Goal: Information Seeking & Learning: Compare options

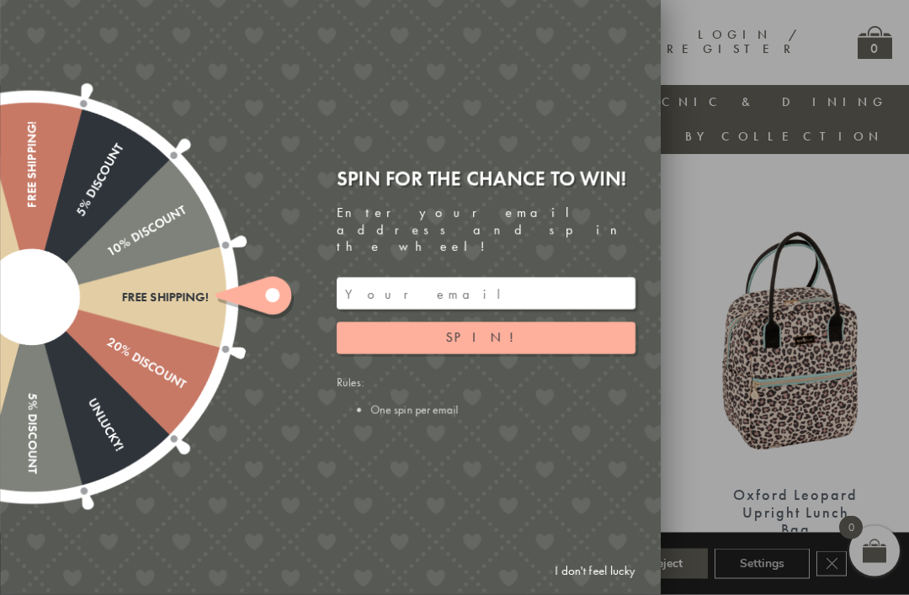
scroll to position [558, 0]
click at [602, 586] on link "I don't feel lucky" at bounding box center [595, 570] width 98 height 31
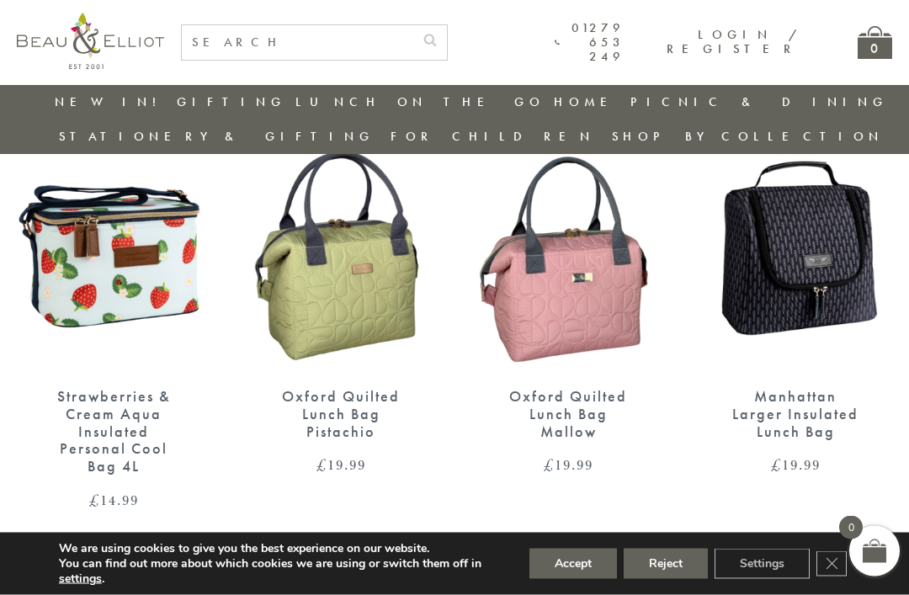
scroll to position [2365, 0]
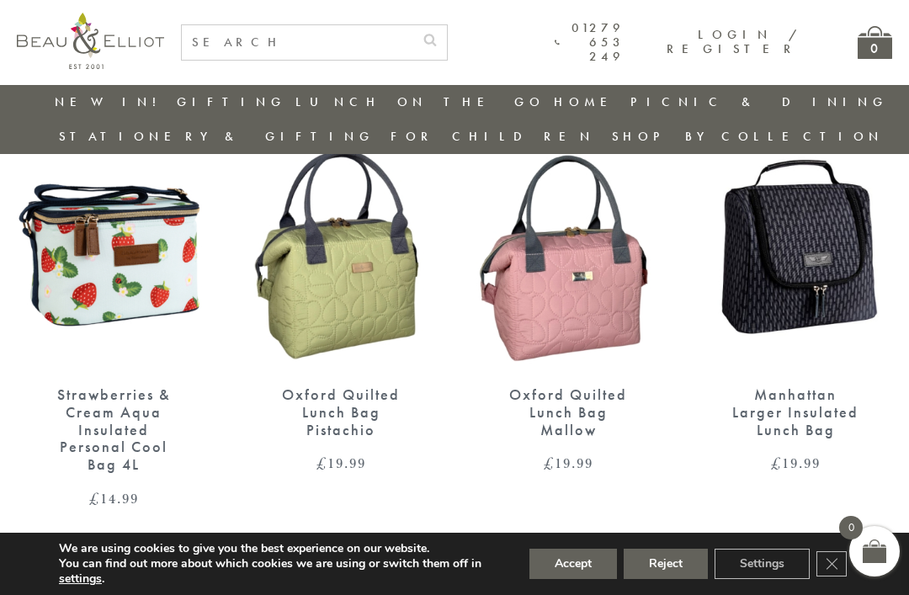
click at [480, 558] on link "→" at bounding box center [479, 571] width 27 height 27
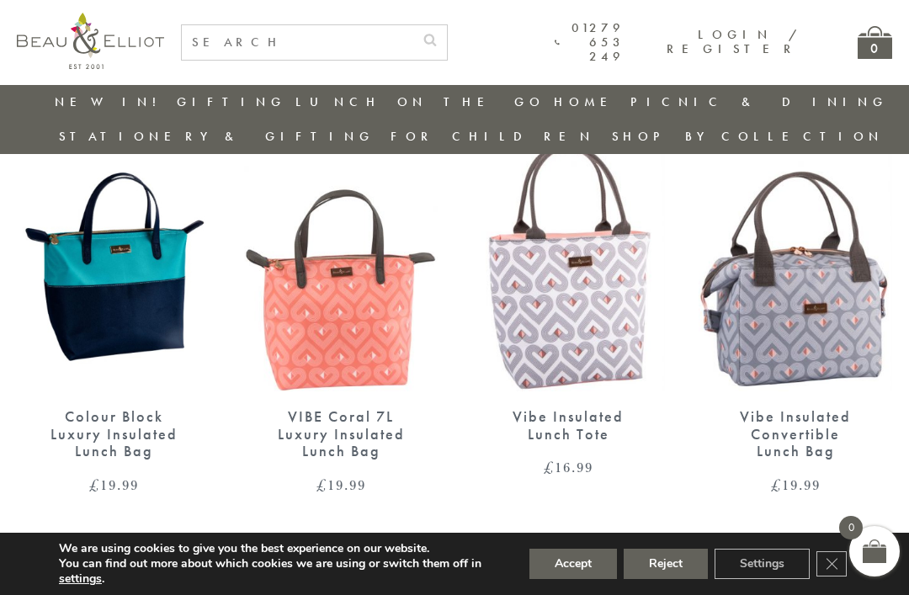
scroll to position [2035, 0]
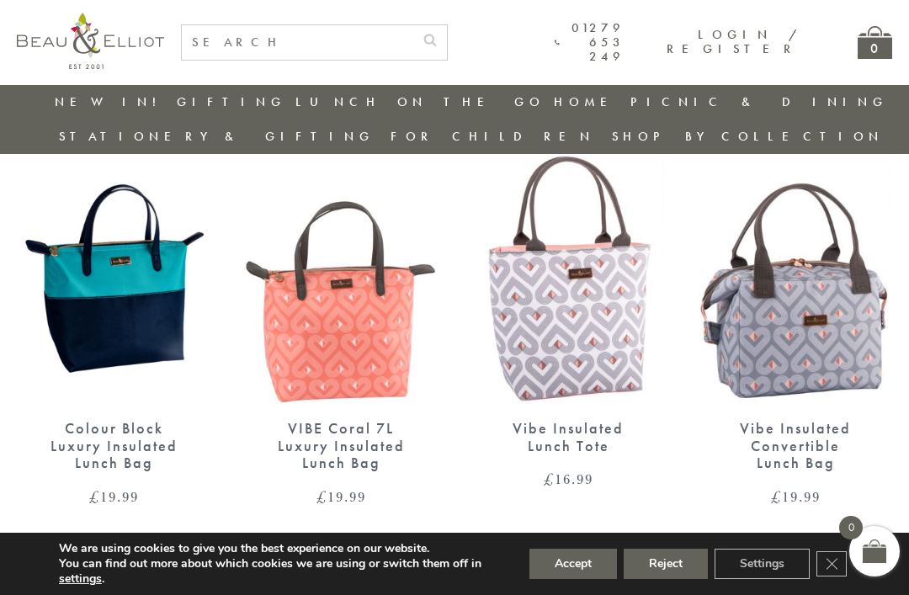
click at [452, 556] on link "1" at bounding box center [454, 569] width 20 height 27
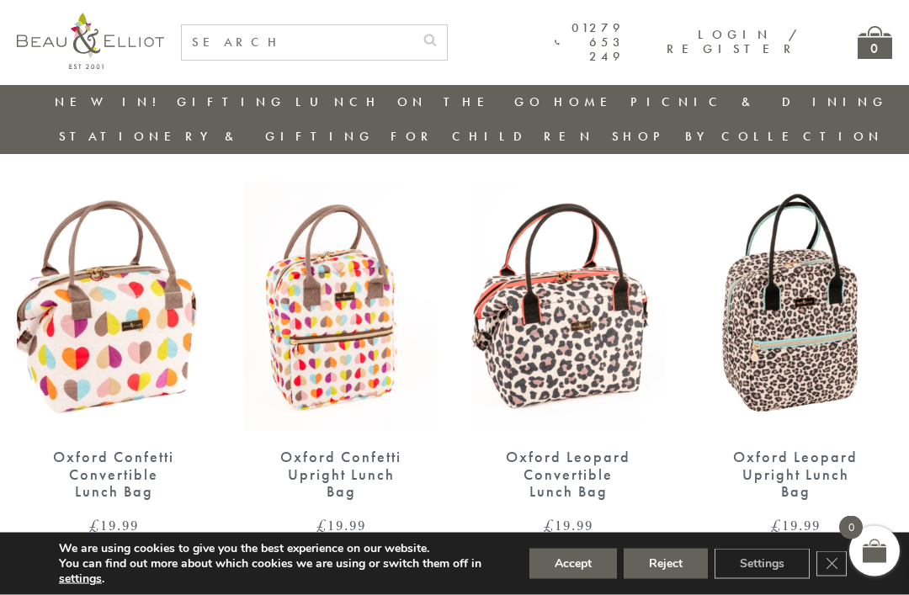
scroll to position [598, 0]
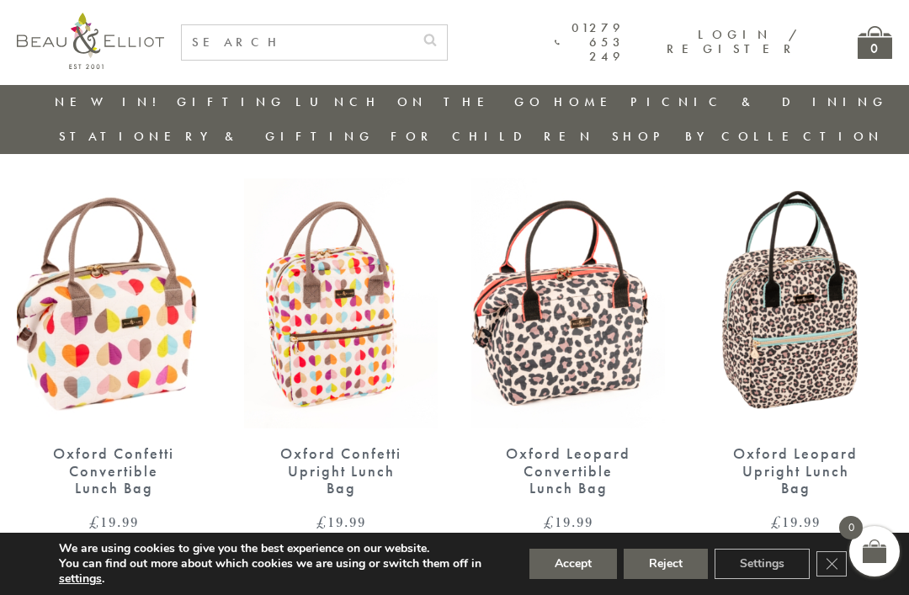
click at [593, 335] on img at bounding box center [567, 303] width 193 height 250
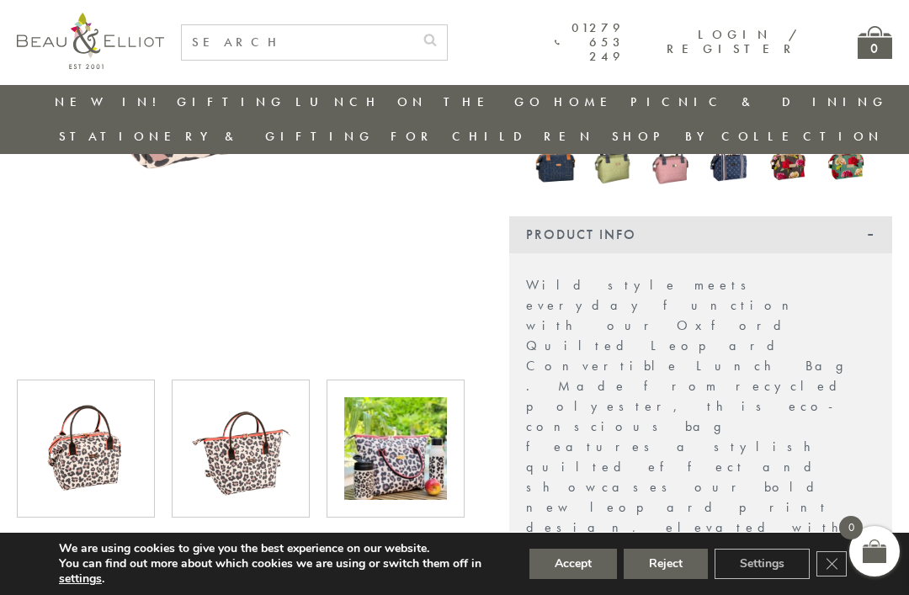
scroll to position [449, 0]
click at [419, 461] on img at bounding box center [395, 449] width 103 height 103
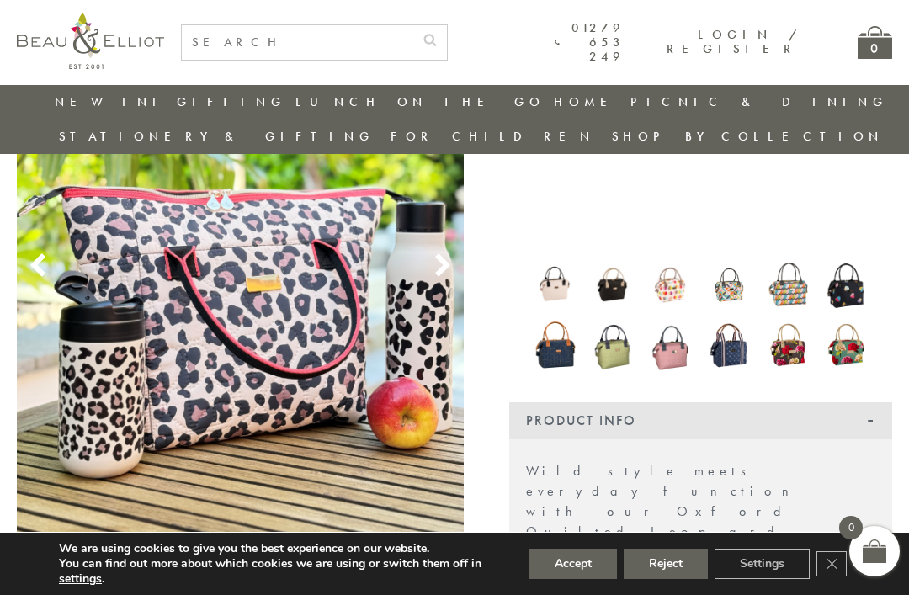
scroll to position [260, 0]
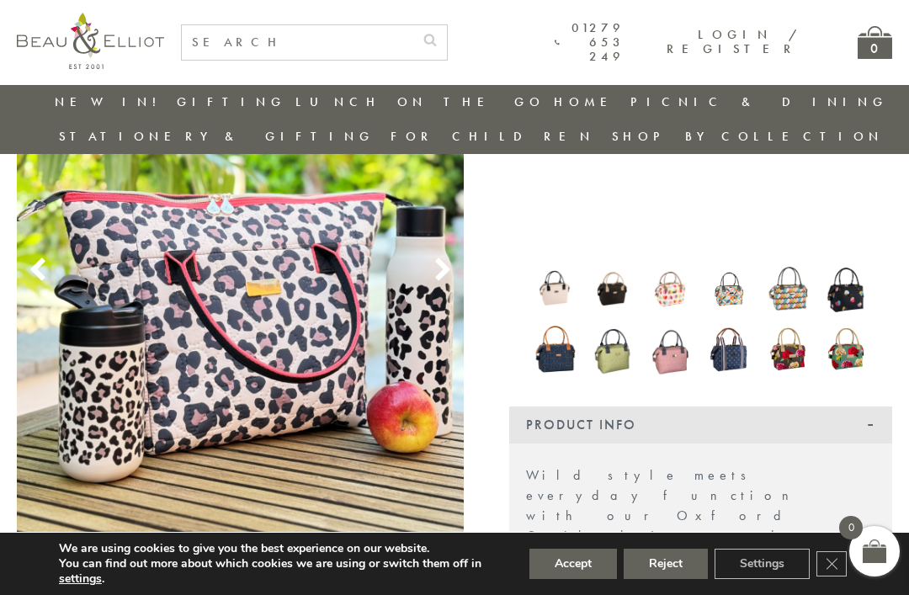
click at [559, 268] on img at bounding box center [554, 288] width 41 height 41
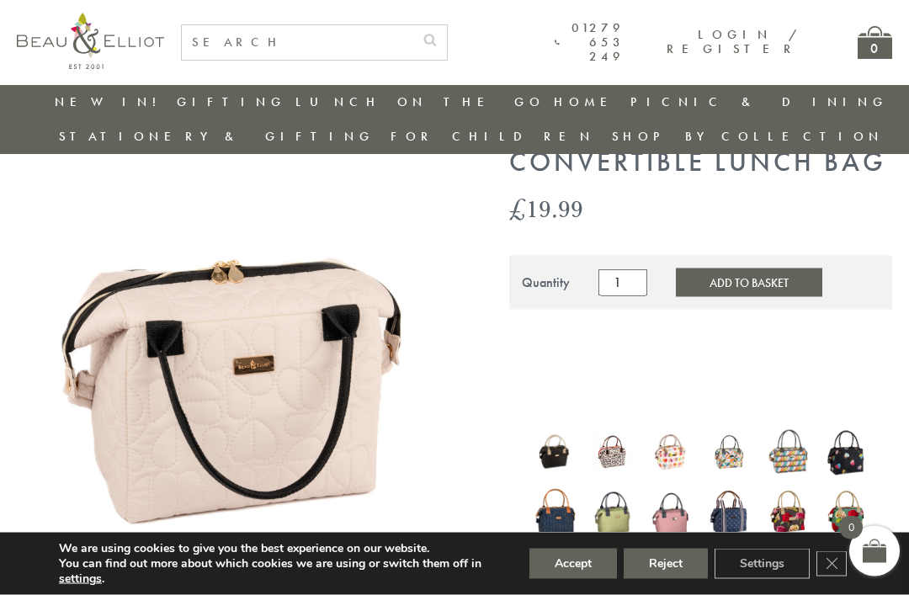
scroll to position [105, 0]
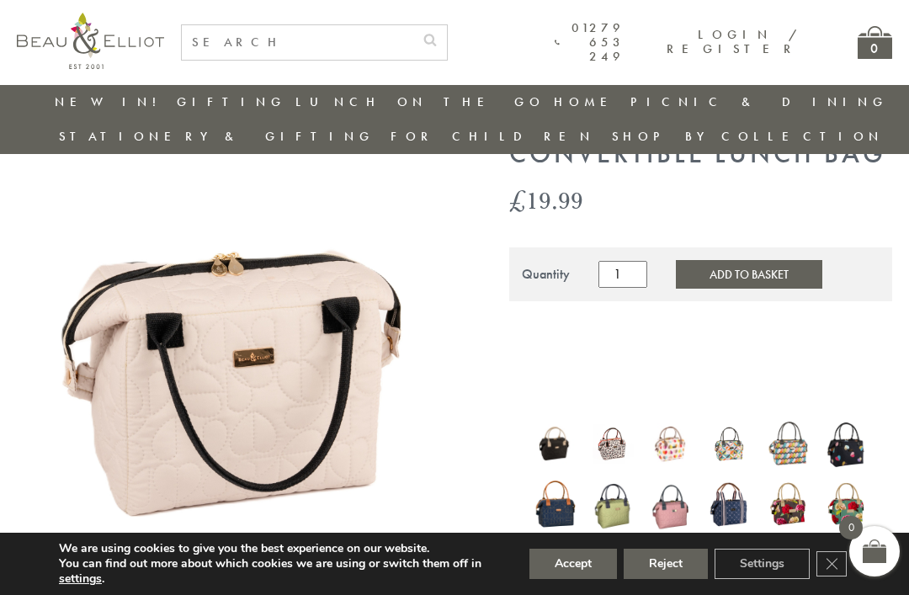
click at [738, 422] on img at bounding box center [728, 443] width 41 height 43
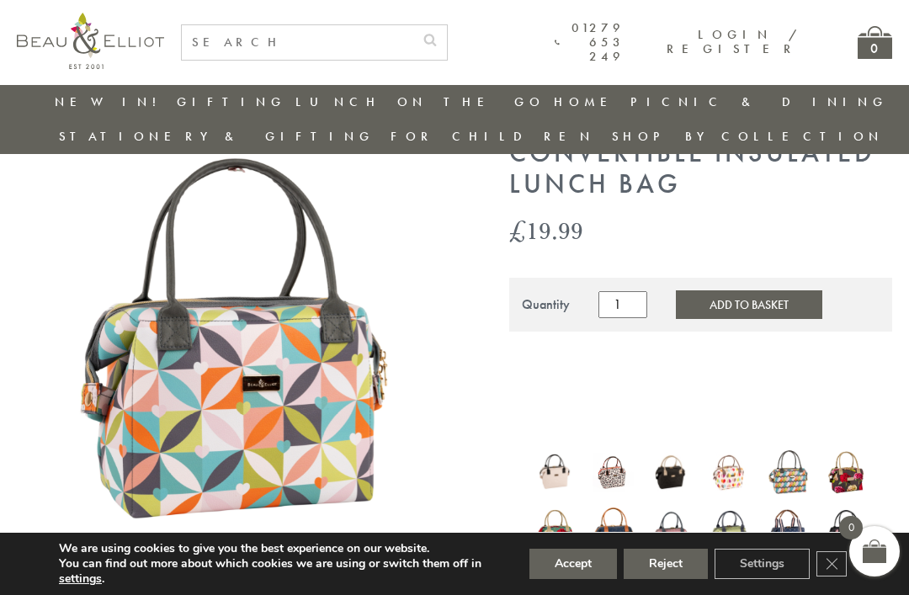
scroll to position [212, 0]
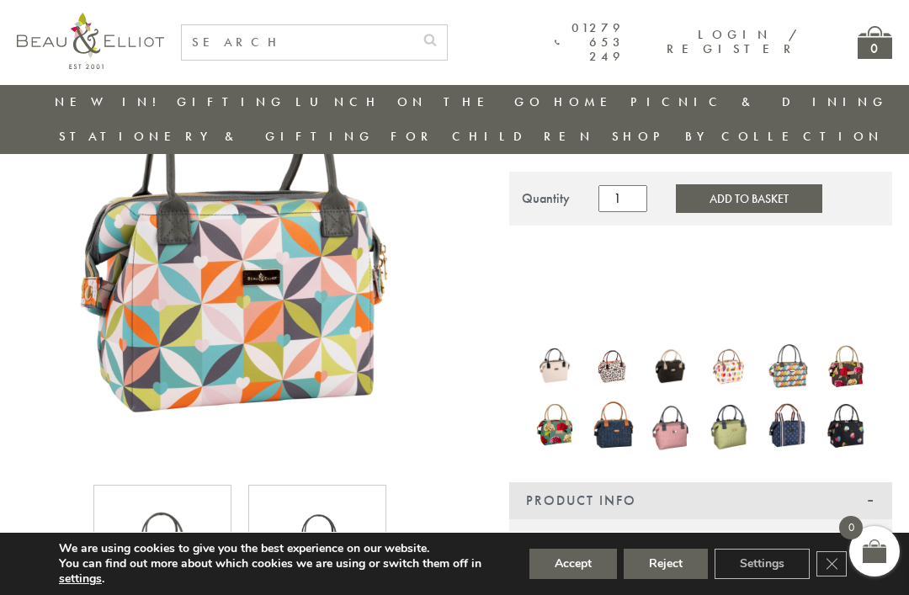
click at [853, 342] on img at bounding box center [845, 366] width 41 height 48
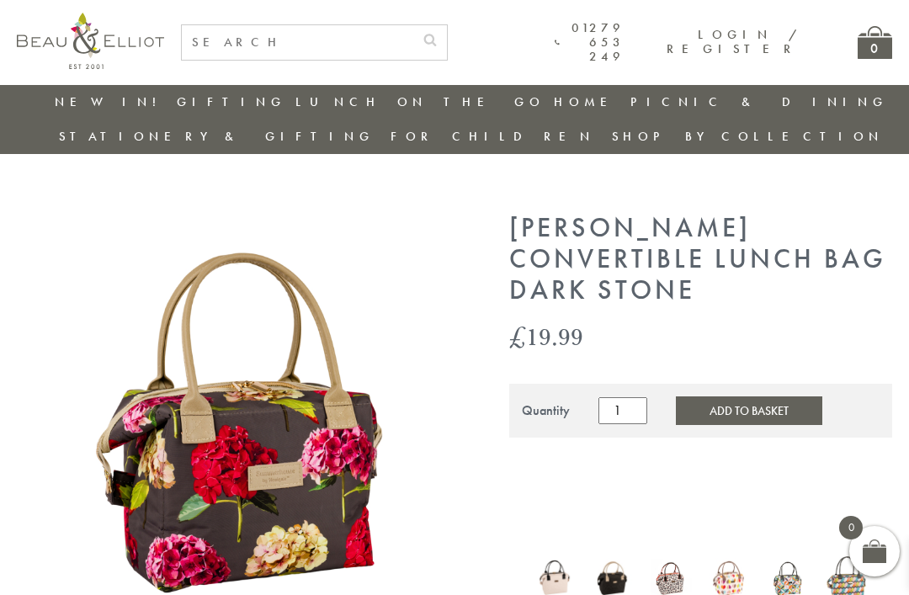
scroll to position [205, 0]
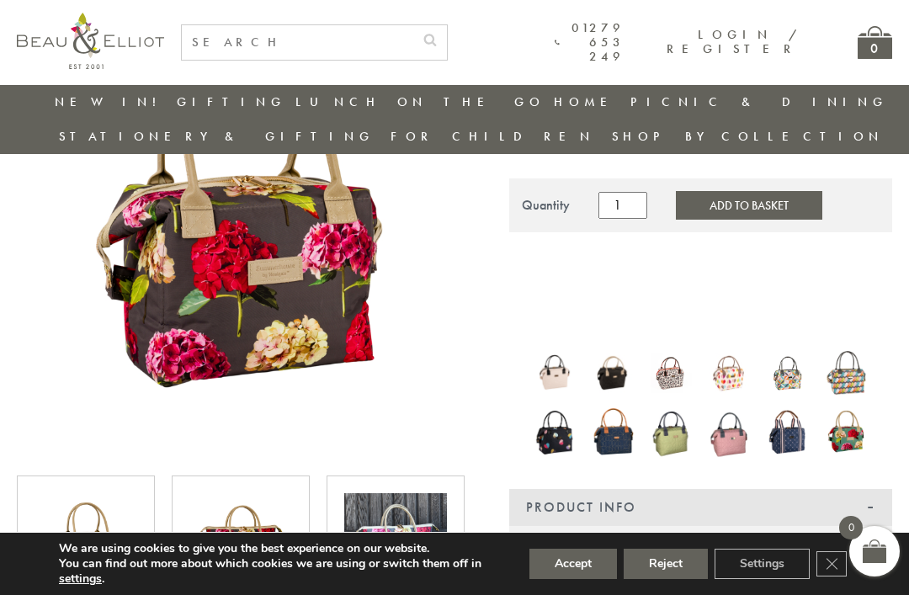
click at [786, 406] on img at bounding box center [787, 431] width 41 height 50
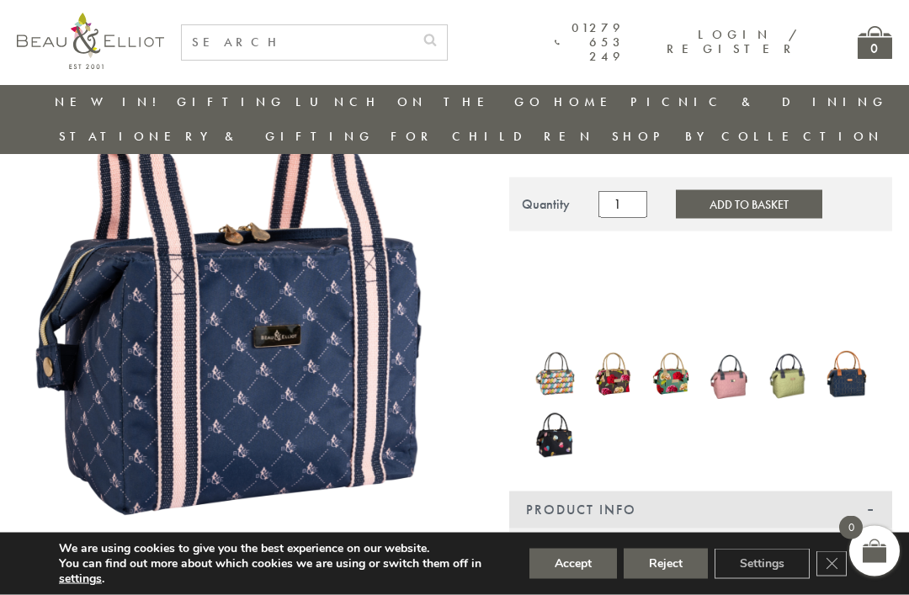
scroll to position [207, 0]
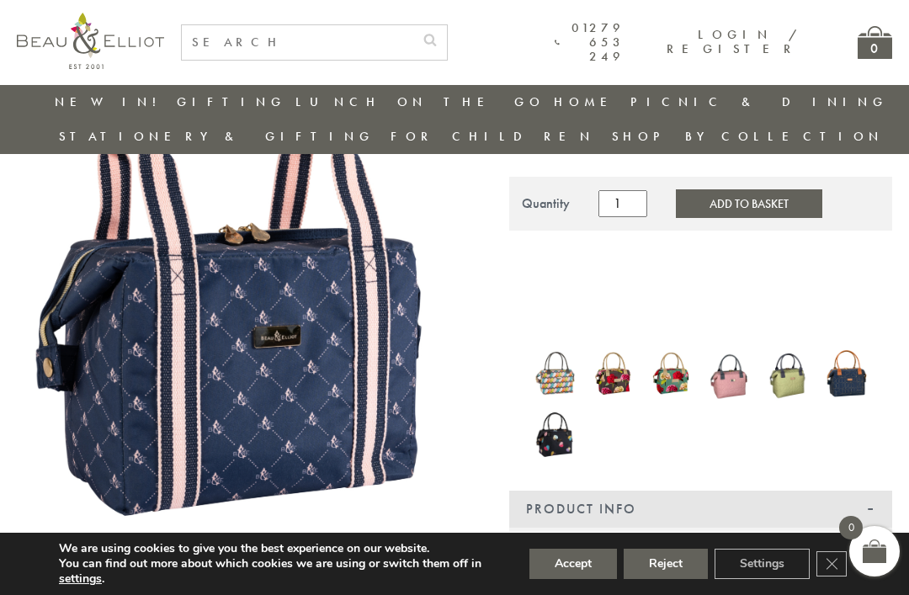
click at [797, 346] on img at bounding box center [787, 373] width 41 height 57
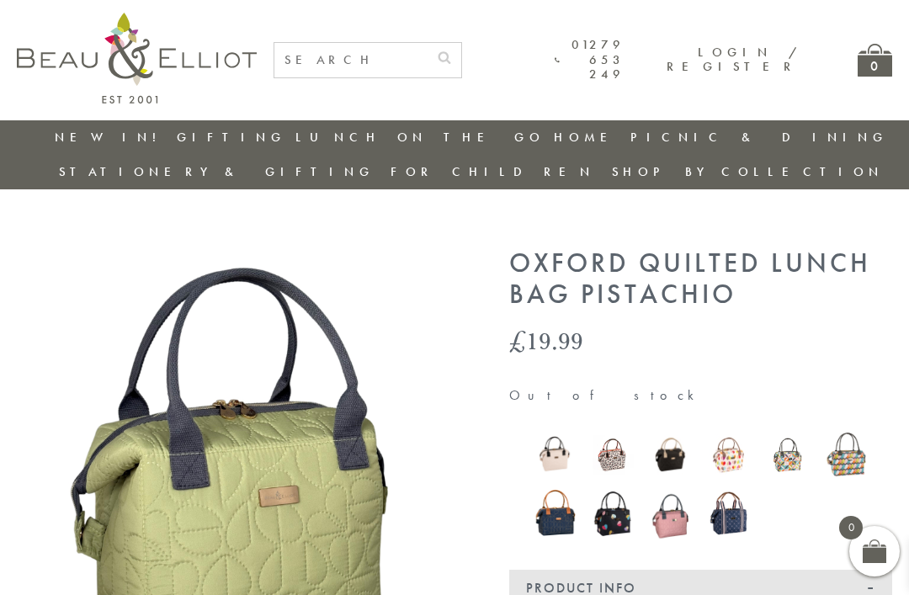
scroll to position [37, 0]
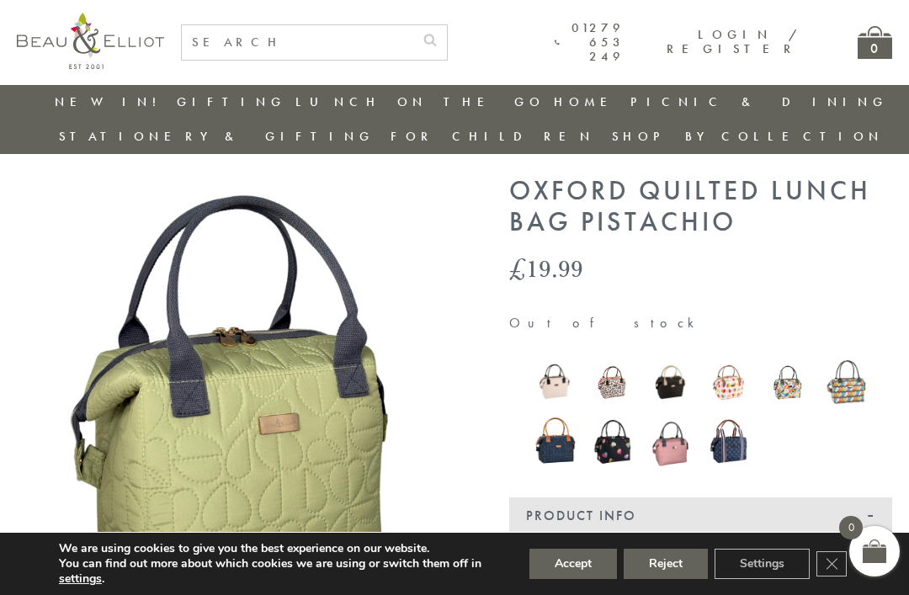
click at [618, 417] on img at bounding box center [612, 441] width 41 height 56
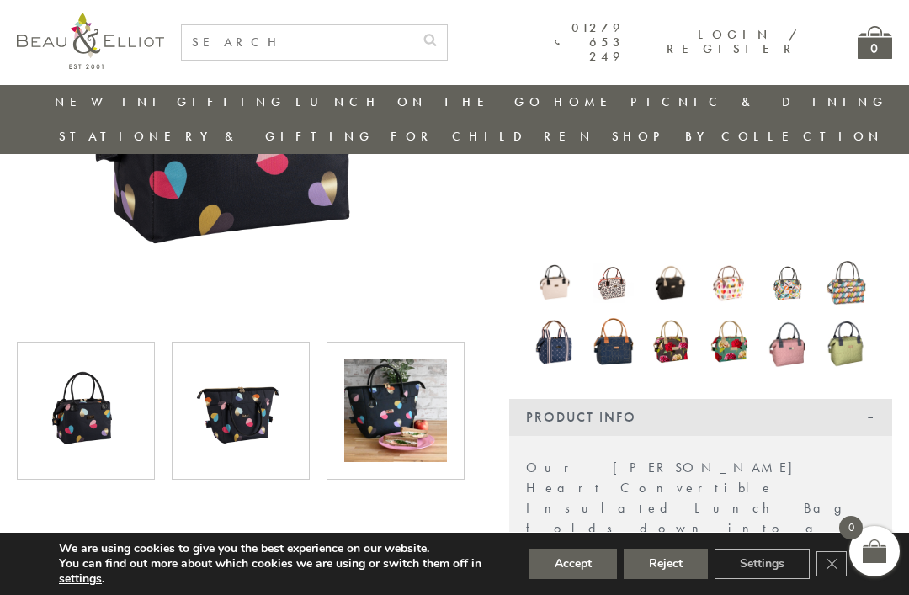
scroll to position [333, 0]
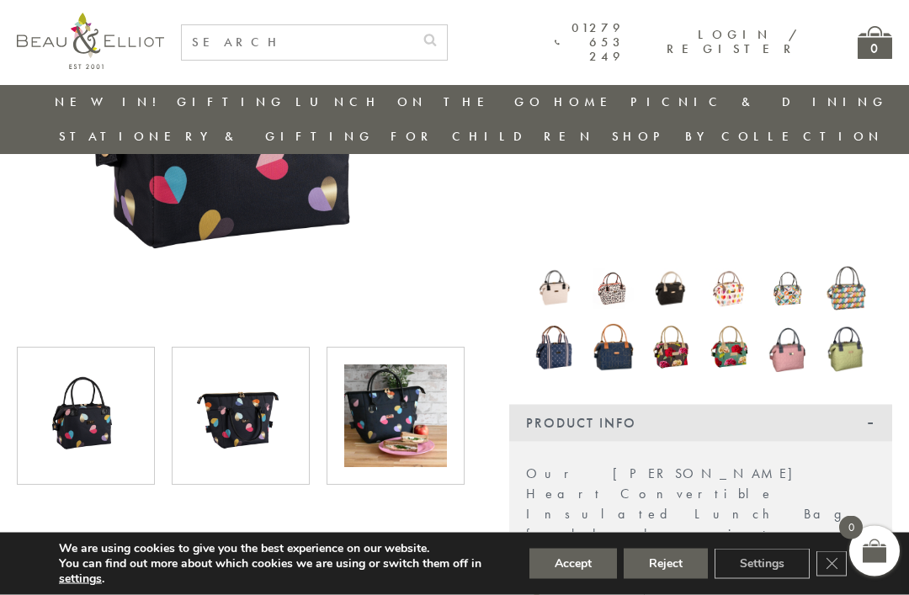
click at [794, 268] on img at bounding box center [787, 289] width 41 height 43
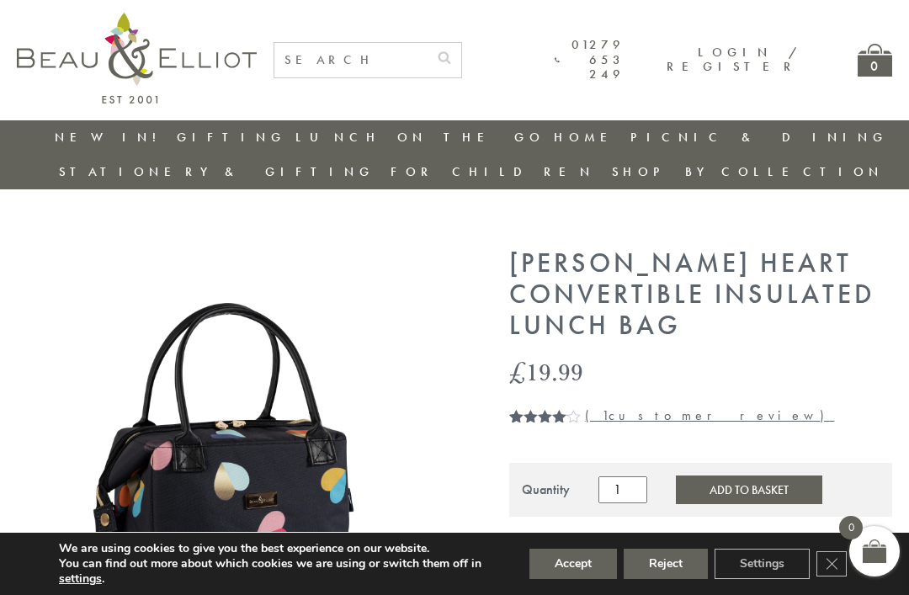
scroll to position [388, 0]
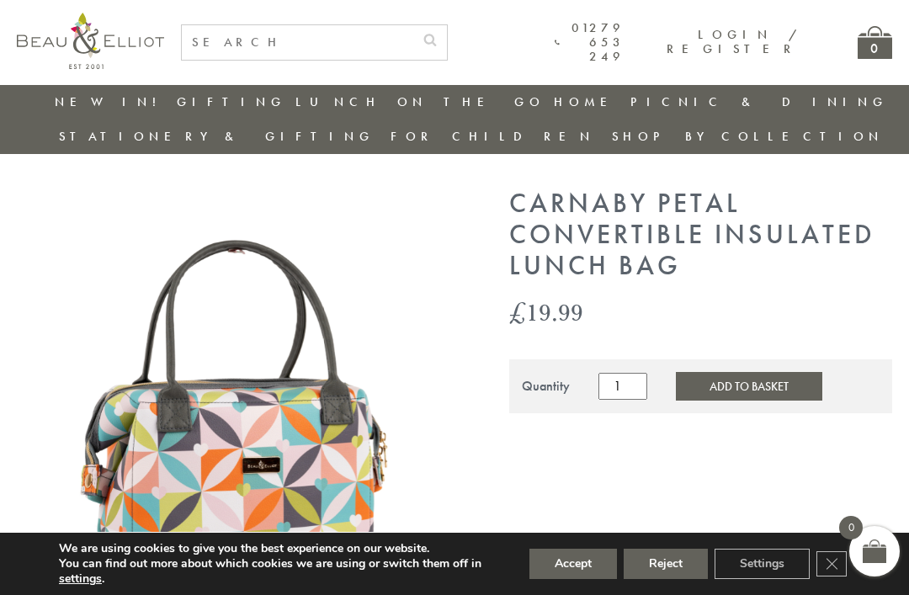
scroll to position [0, 17]
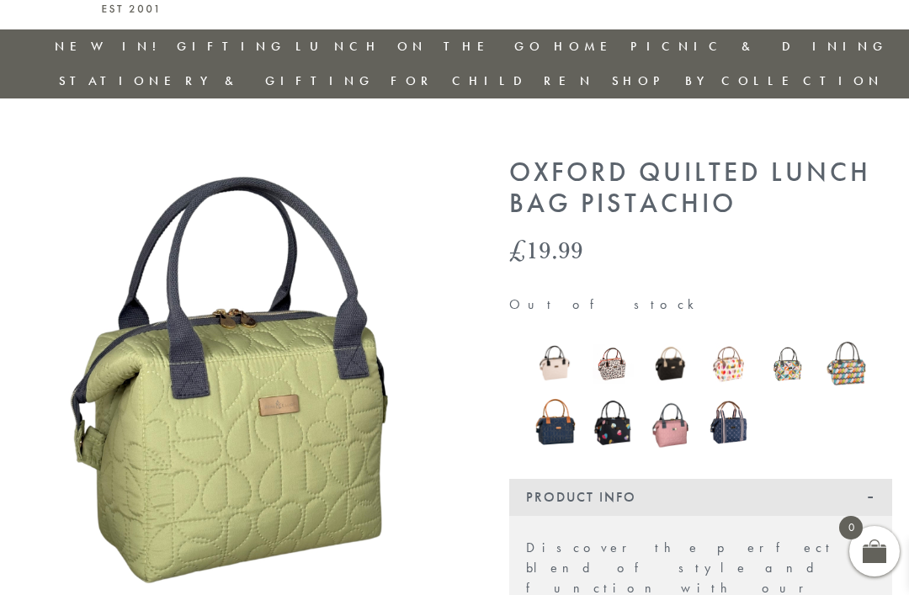
scroll to position [91, 0]
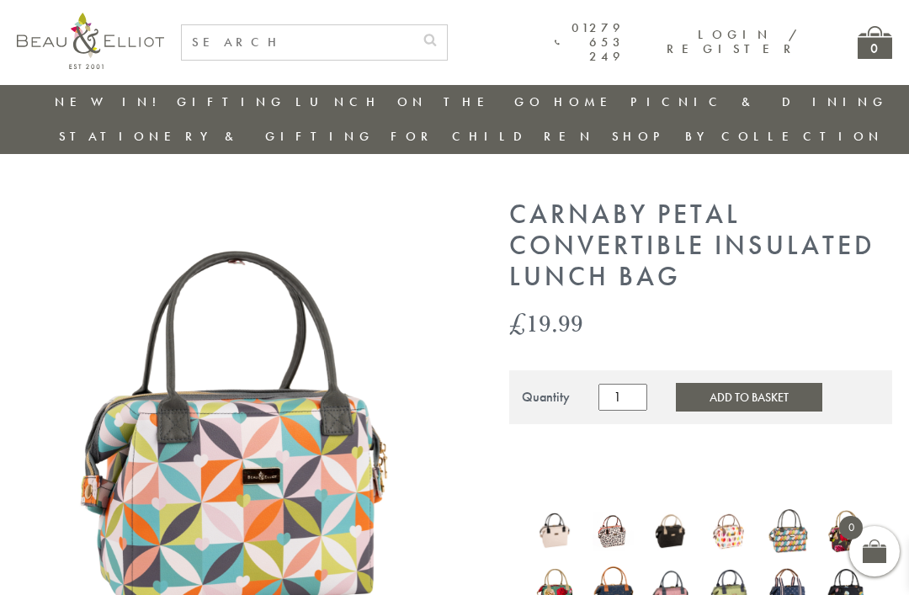
scroll to position [11, 0]
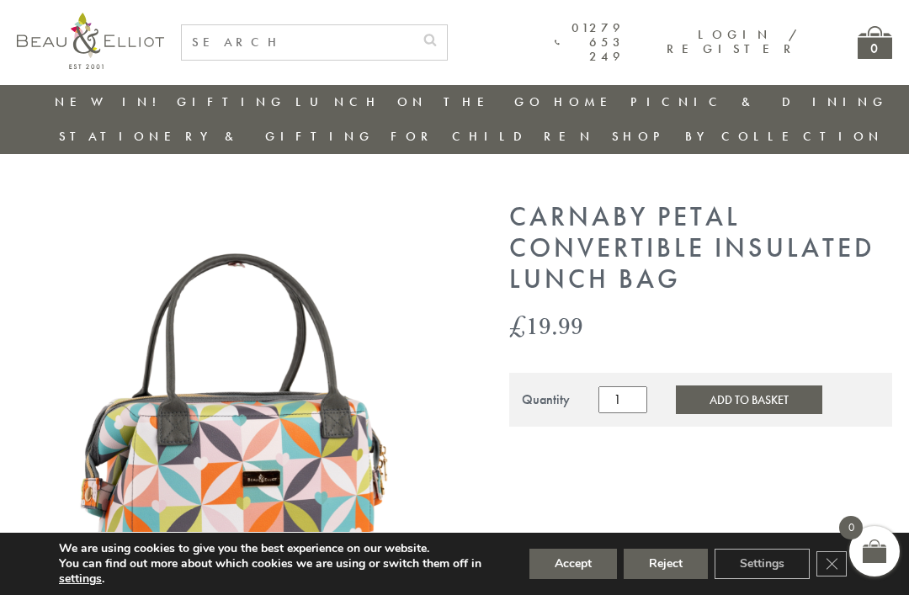
click at [738, 591] on div "We are using cookies to give you the best experience on our website. You can fi…" at bounding box center [454, 563] width 909 height 62
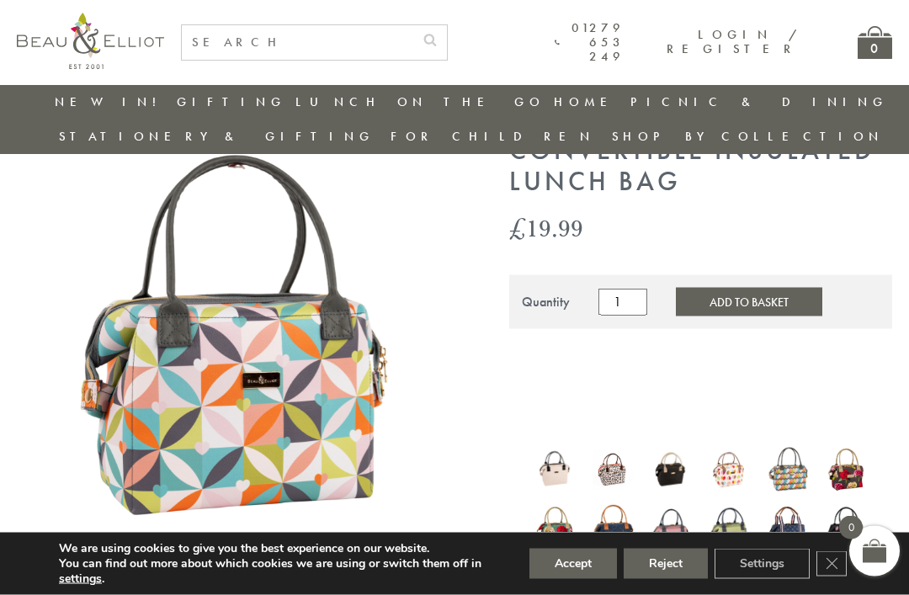
click at [728, 516] on img at bounding box center [728, 528] width 41 height 57
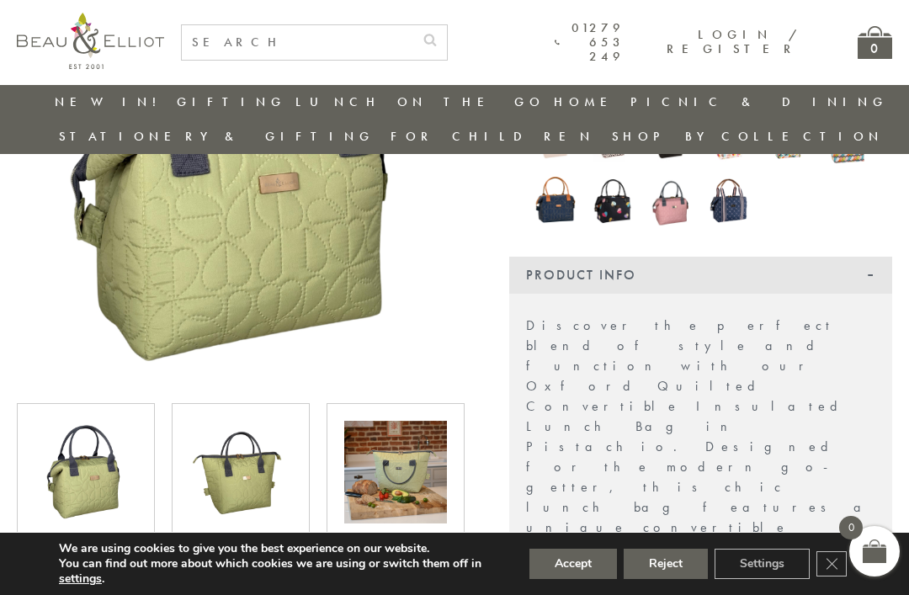
scroll to position [277, 0]
click at [427, 451] on img at bounding box center [395, 472] width 103 height 103
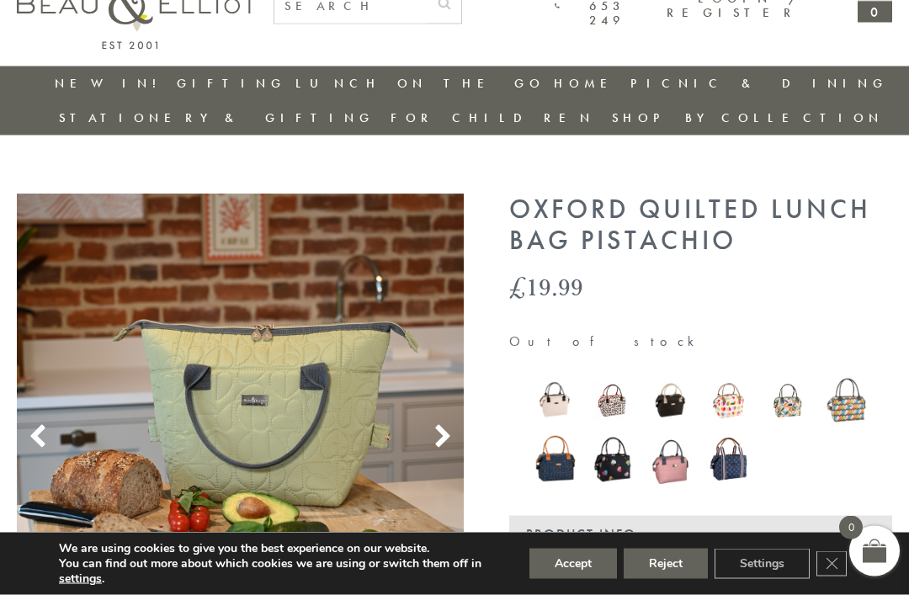
scroll to position [0, 0]
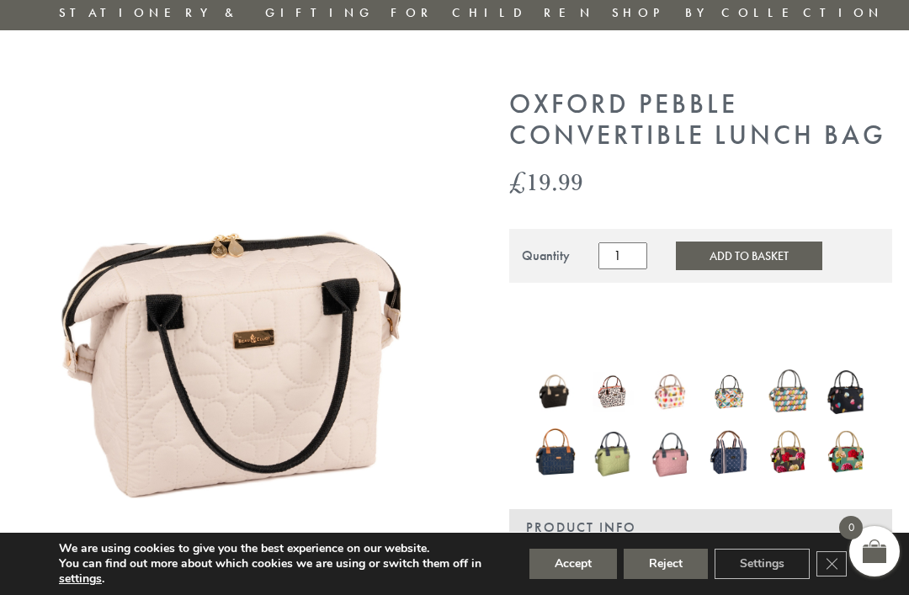
scroll to position [159, 0]
